Goal: Find specific page/section: Find specific page/section

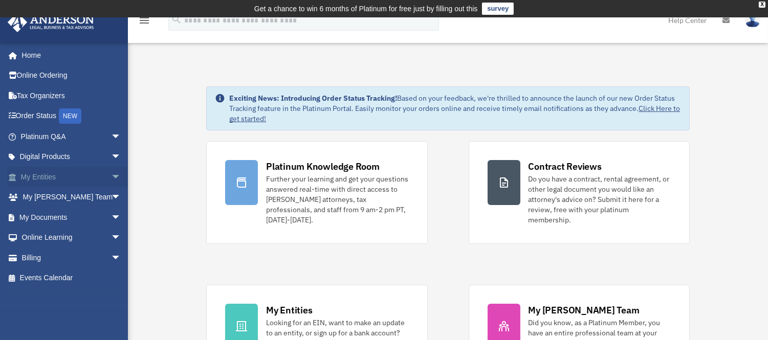
click at [34, 174] on link "My Entities arrow_drop_down" at bounding box center [72, 177] width 130 height 20
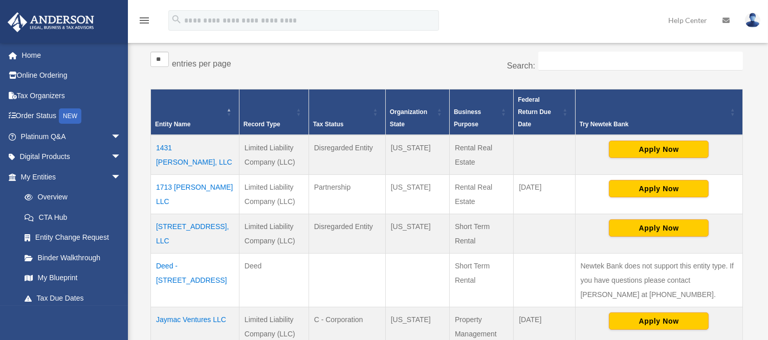
scroll to position [192, 0]
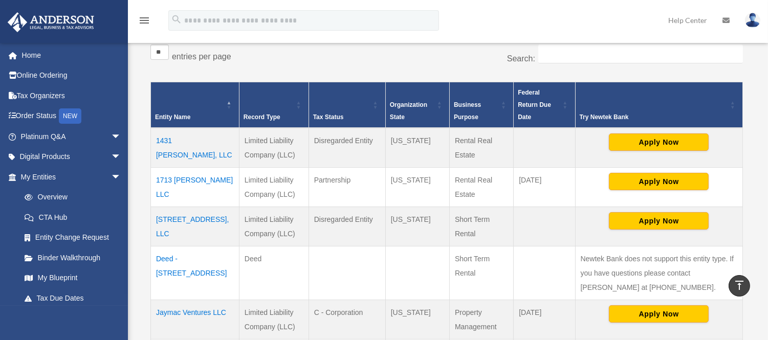
click at [186, 139] on td "1431 Latham, LLC" at bounding box center [195, 148] width 89 height 40
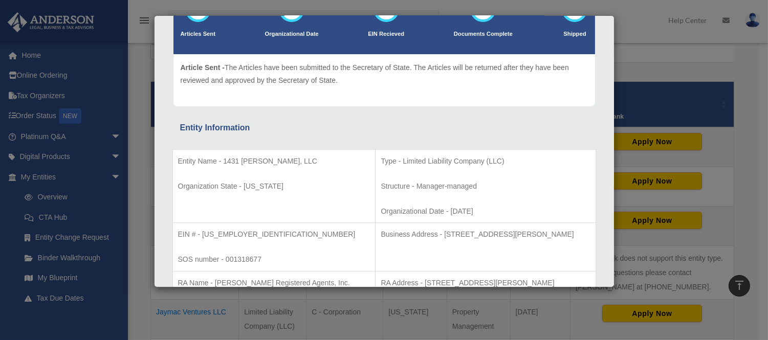
scroll to position [91, 0]
click at [437, 212] on p "Organizational Date - 2022-05-26" at bounding box center [485, 211] width 209 height 13
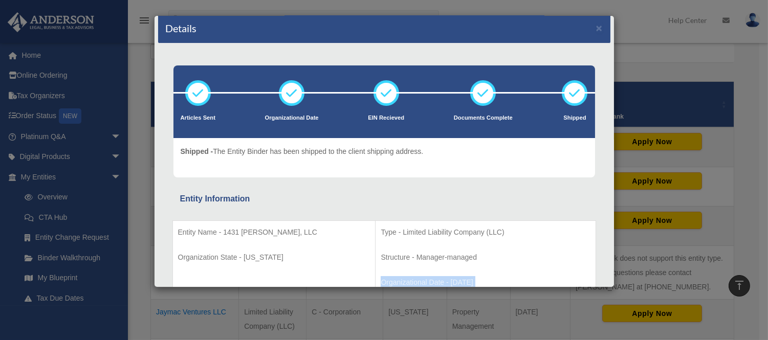
scroll to position [6, 0]
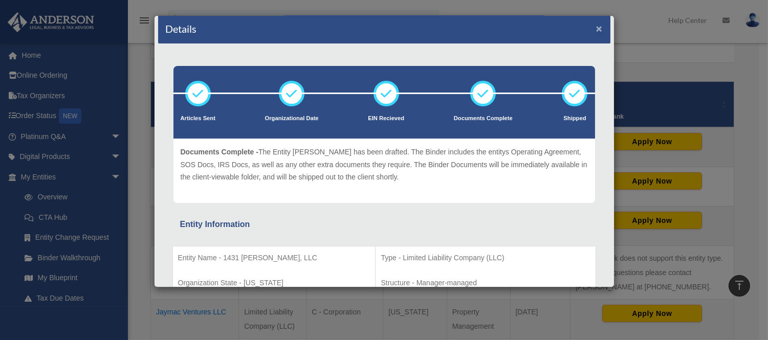
click at [596, 29] on button "×" at bounding box center [599, 28] width 7 height 11
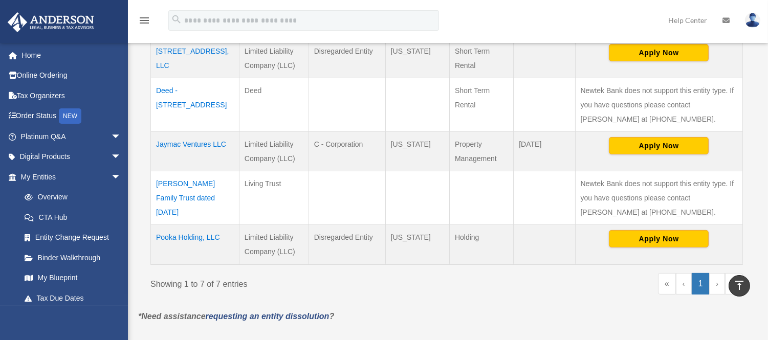
scroll to position [361, 0]
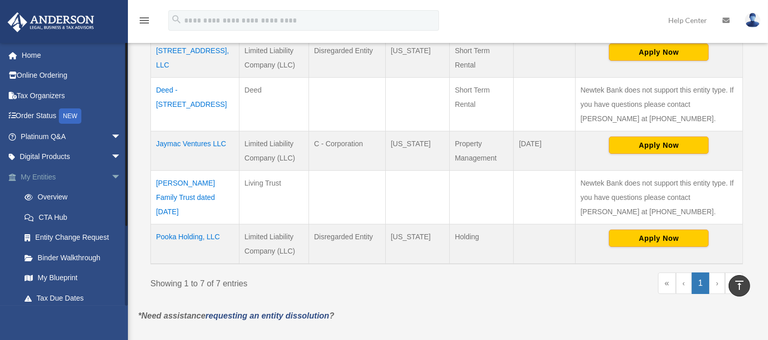
click at [111, 176] on span "arrow_drop_down" at bounding box center [121, 177] width 20 height 21
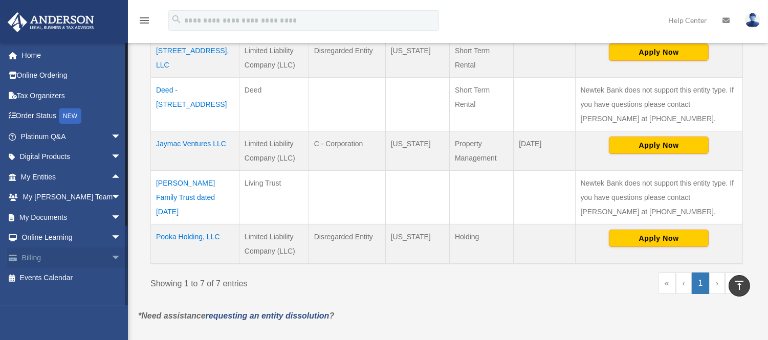
click at [111, 257] on span "arrow_drop_down" at bounding box center [121, 258] width 20 height 21
click at [48, 269] on link "$ Open Invoices" at bounding box center [75, 278] width 122 height 21
